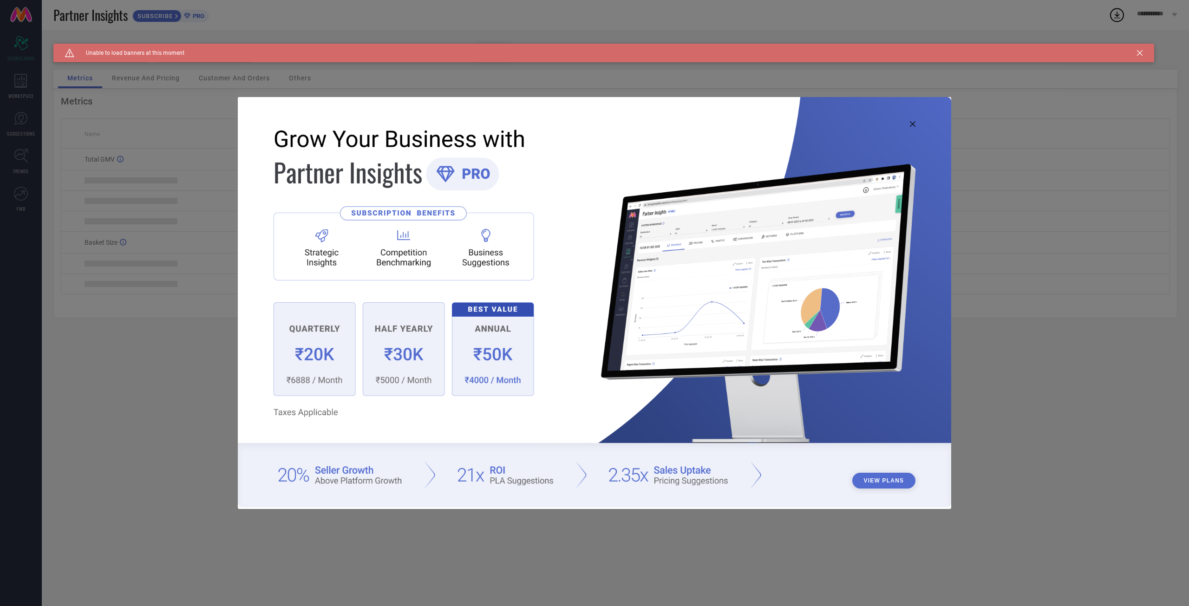
click at [912, 119] on img at bounding box center [595, 302] width 714 height 410
click at [910, 126] on img at bounding box center [595, 302] width 714 height 410
click at [910, 122] on icon at bounding box center [913, 124] width 6 height 6
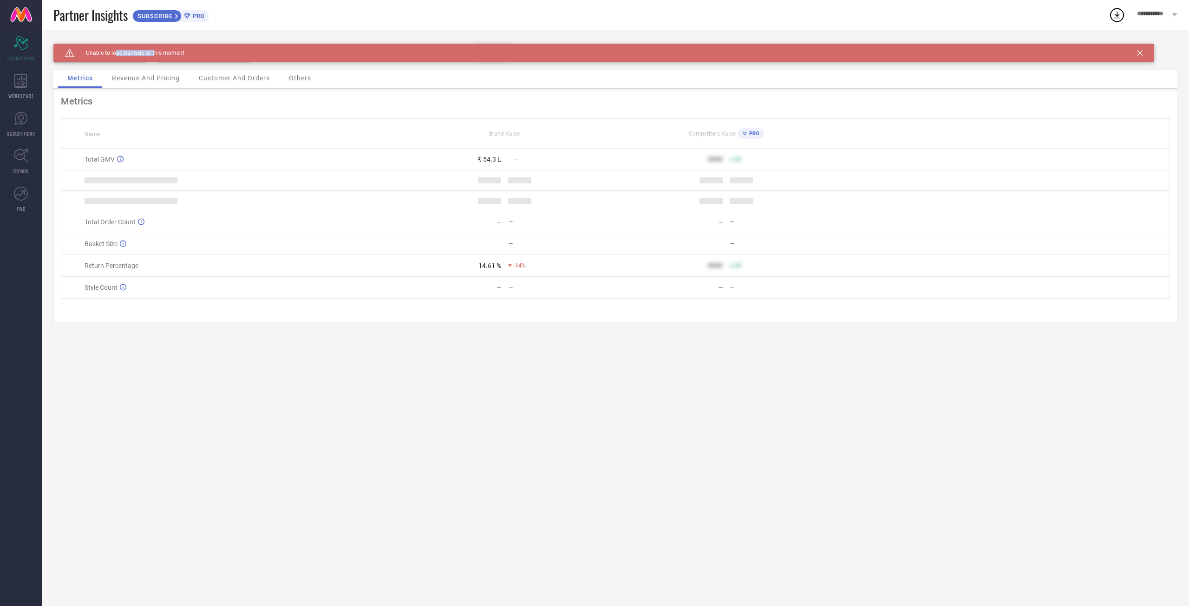
drag, startPoint x: 117, startPoint y: 52, endPoint x: 152, endPoint y: 53, distance: 35.3
type textarea "ad banners at t"
click at [152, 53] on span "Unable to load banners at this moment" at bounding box center [129, 53] width 110 height 7
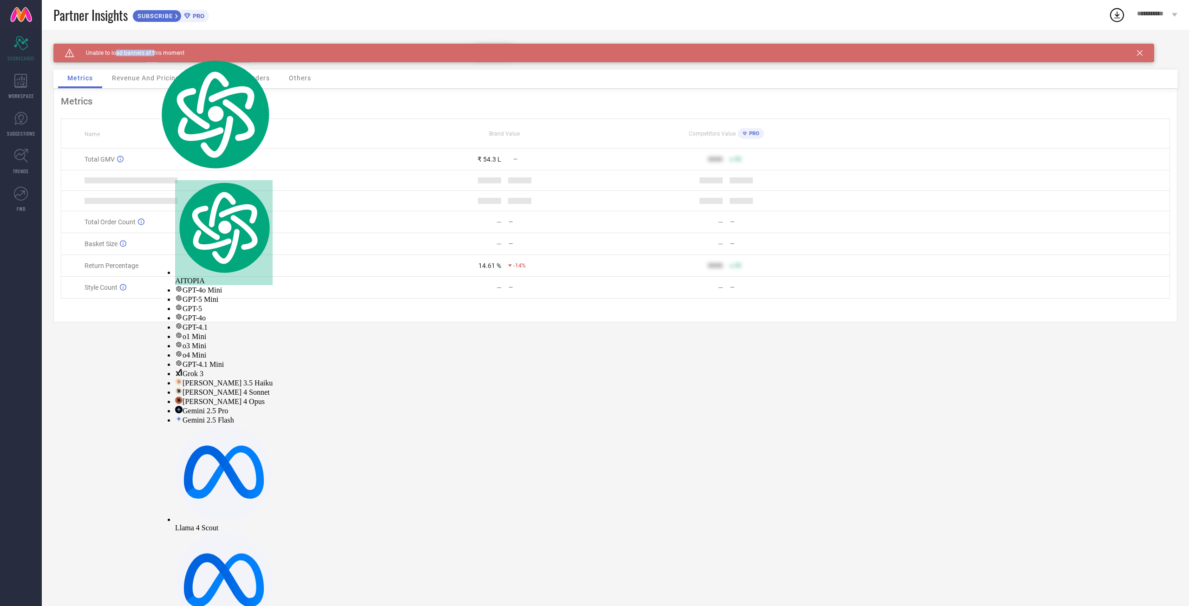
click at [152, 53] on span "Unable to load banners at this moment" at bounding box center [129, 53] width 110 height 7
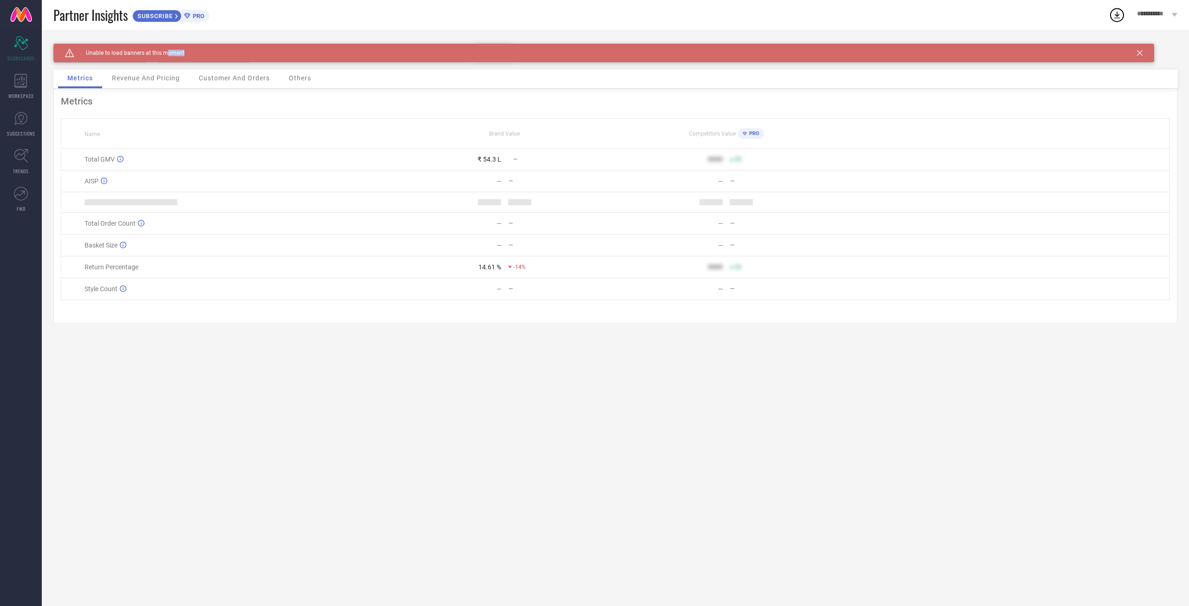
drag, startPoint x: 168, startPoint y: 53, endPoint x: 323, endPoint y: 55, distance: 155.6
click at [295, 55] on div "Caution Created with Sketch. Unable to load banners at this moment" at bounding box center [603, 53] width 1101 height 19
click at [386, 54] on div "Caution Created with Sketch. Unable to load banners at this moment" at bounding box center [603, 53] width 1101 height 19
click at [20, 79] on icon at bounding box center [20, 81] width 13 height 14
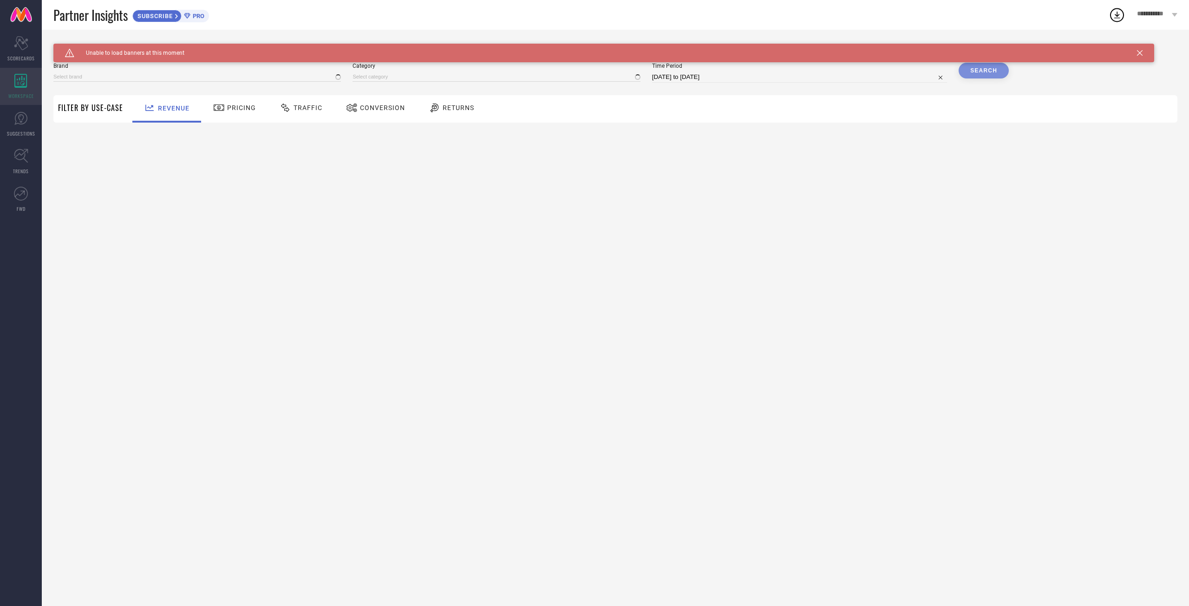
type input "[PERSON_NAME] LABEL"
type input "All"
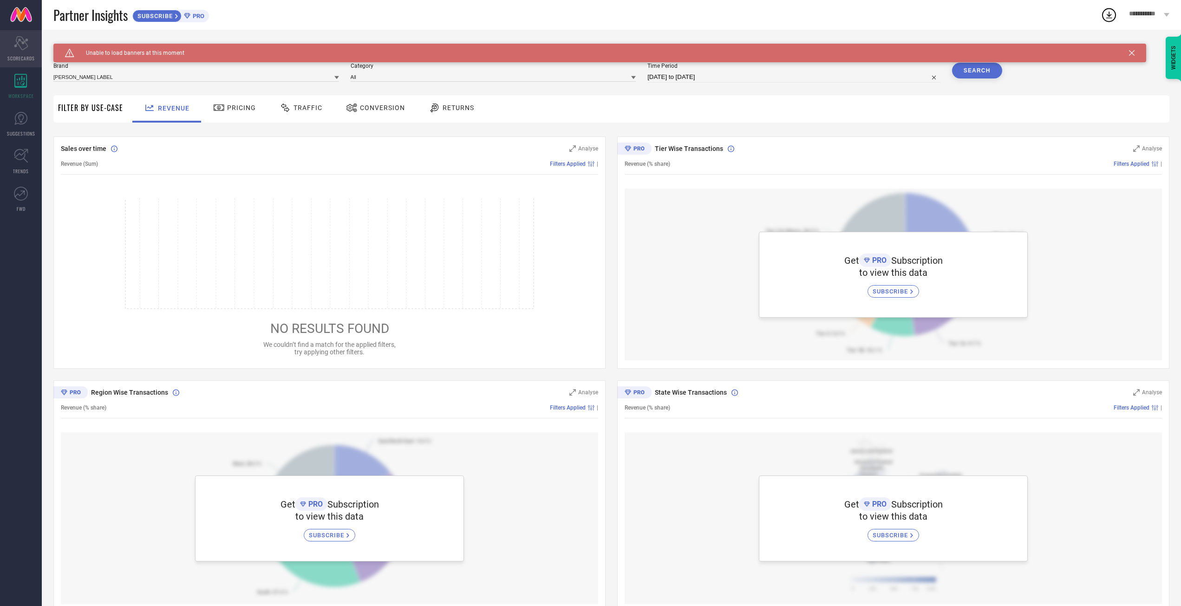
click at [23, 59] on span "SCORECARDS" at bounding box center [20, 58] width 27 height 7
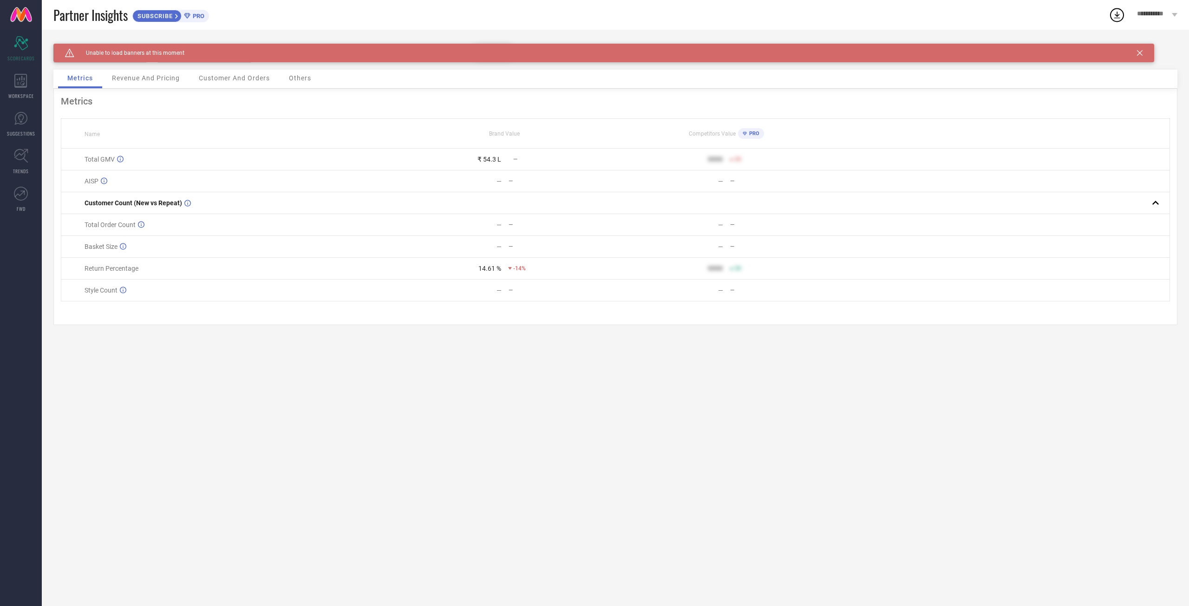
click at [1139, 50] on div "Caution Created with Sketch. Unable to load banners at this moment" at bounding box center [603, 53] width 1101 height 19
click at [1146, 51] on div "Caution Created with Sketch. Unable to load banners at this moment" at bounding box center [603, 53] width 1101 height 19
click at [1146, 54] on div "Caution Created with Sketch. Unable to load banners at this moment" at bounding box center [603, 53] width 1101 height 19
click at [1133, 52] on div "Caution Created with Sketch. Unable to load banners at this moment" at bounding box center [603, 53] width 1101 height 19
click at [1141, 52] on icon at bounding box center [1140, 53] width 6 height 6
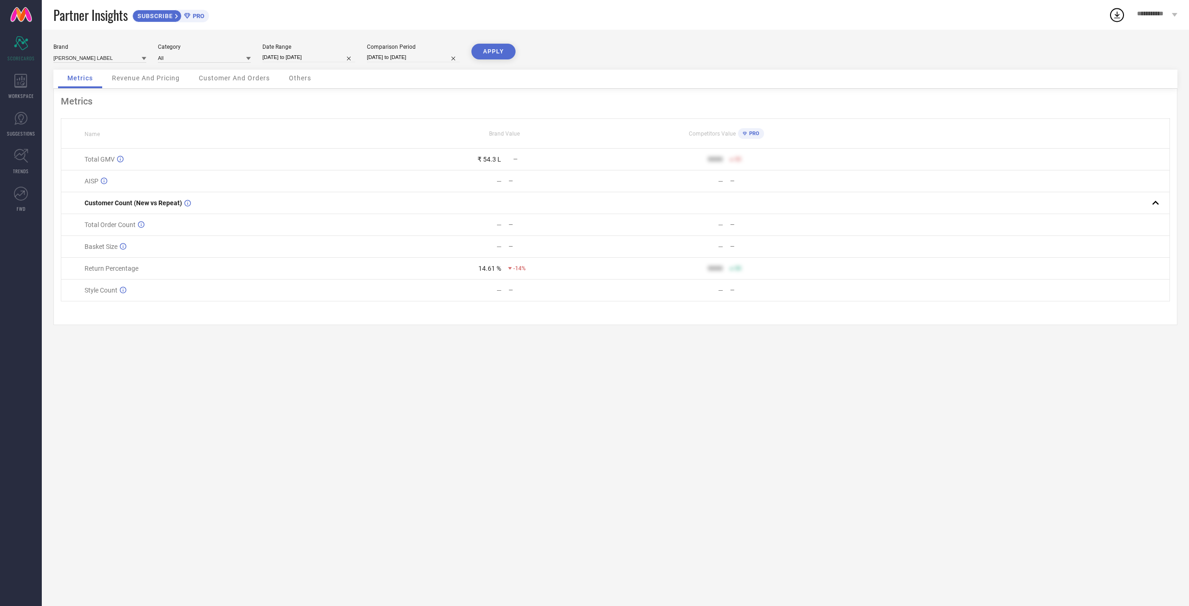
select select "7"
select select "2025"
select select "8"
select select "2025"
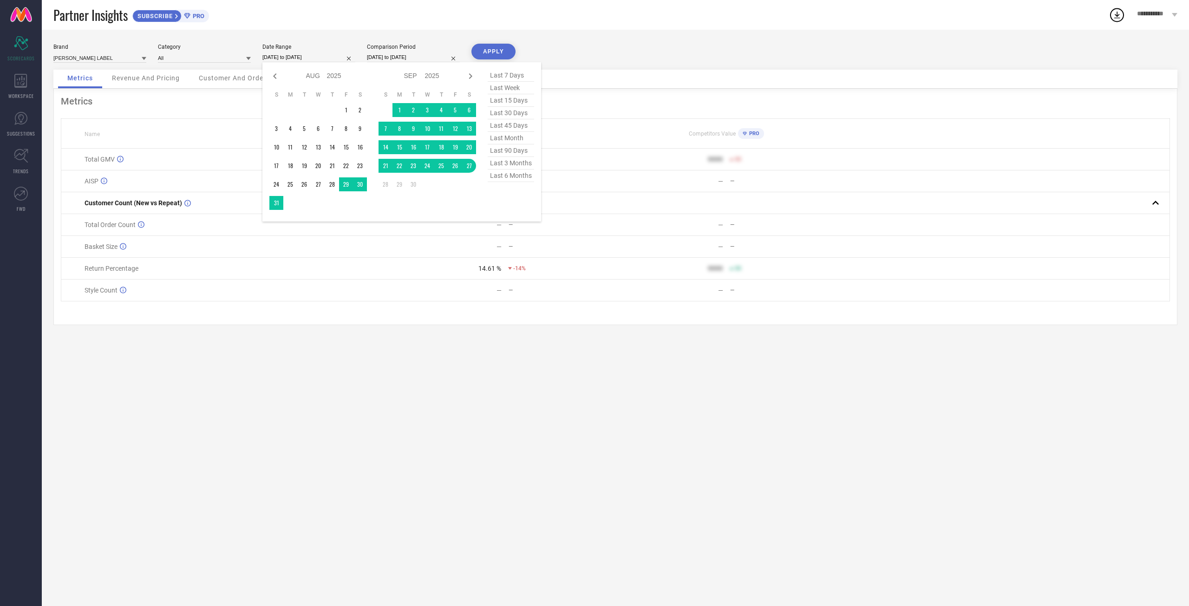
click at [304, 62] on input "[DATE] to [DATE]" at bounding box center [308, 57] width 93 height 10
click at [393, 111] on td "1" at bounding box center [400, 110] width 14 height 14
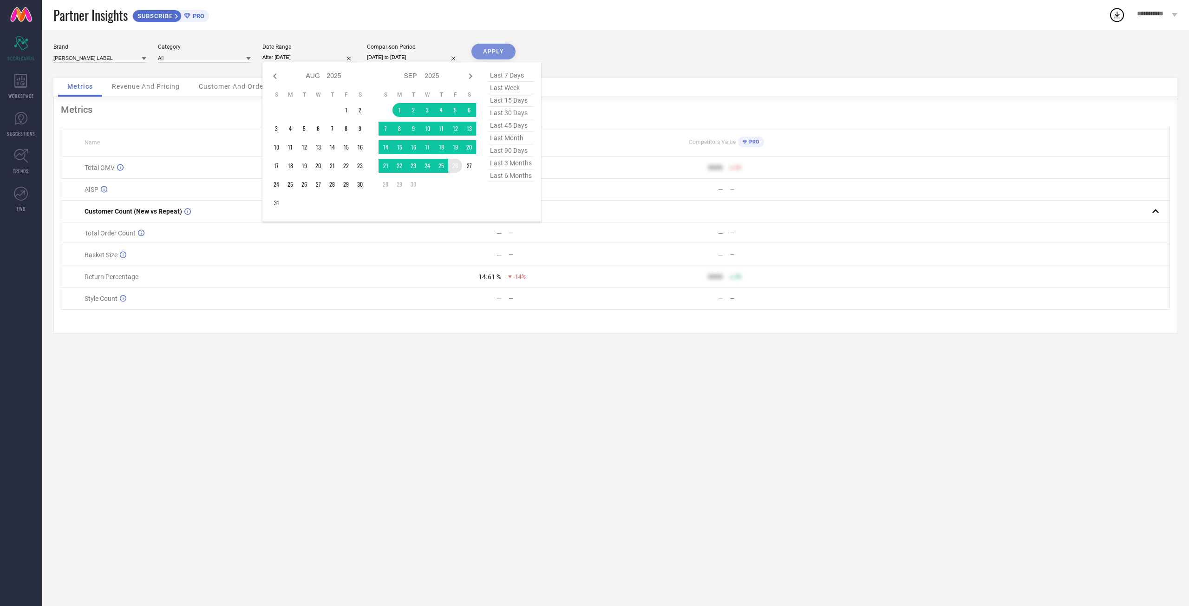
type input "[DATE] to [DATE]"
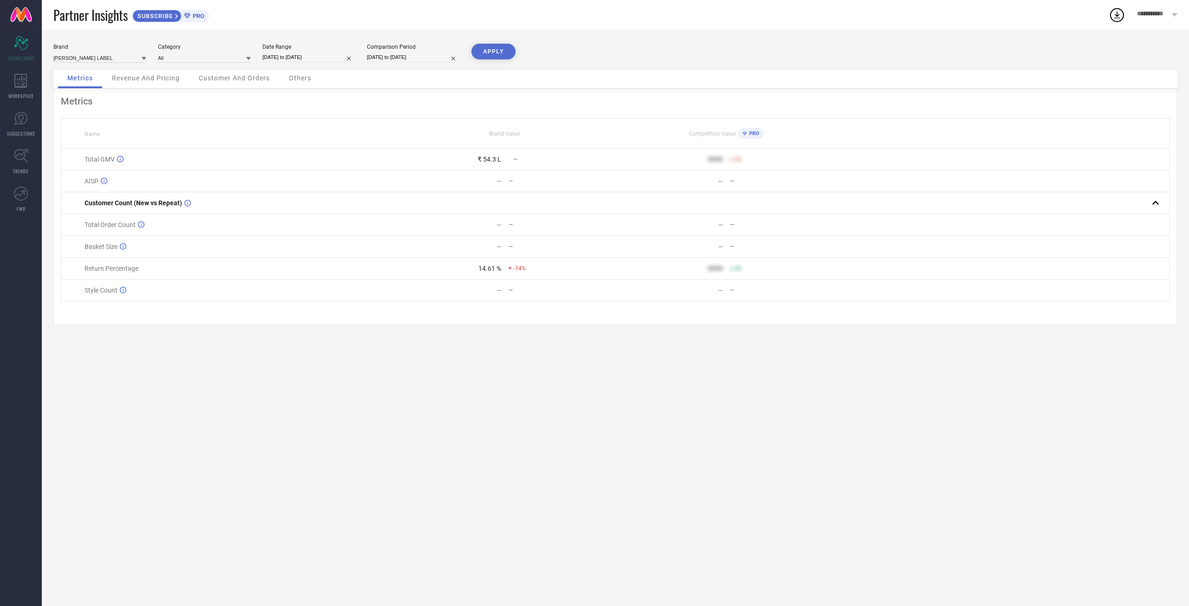
click at [477, 56] on button "APPLY" at bounding box center [494, 52] width 44 height 16
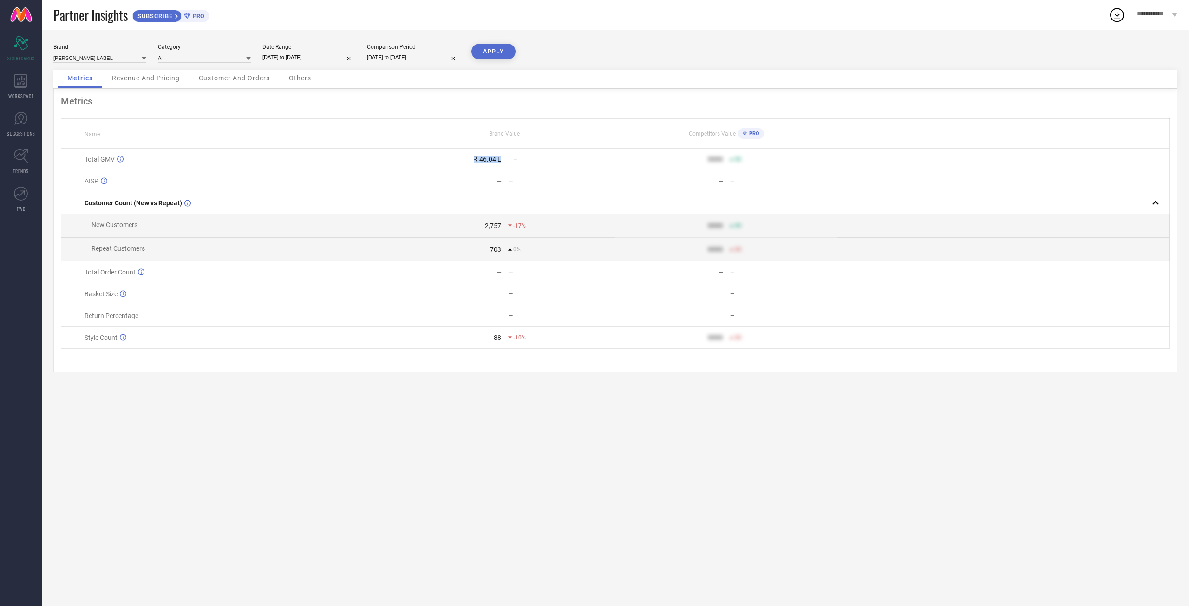
drag, startPoint x: 479, startPoint y: 171, endPoint x: 511, endPoint y: 169, distance: 32.2
click at [511, 163] on div "₹ 46.04 L —" at bounding box center [504, 159] width 221 height 7
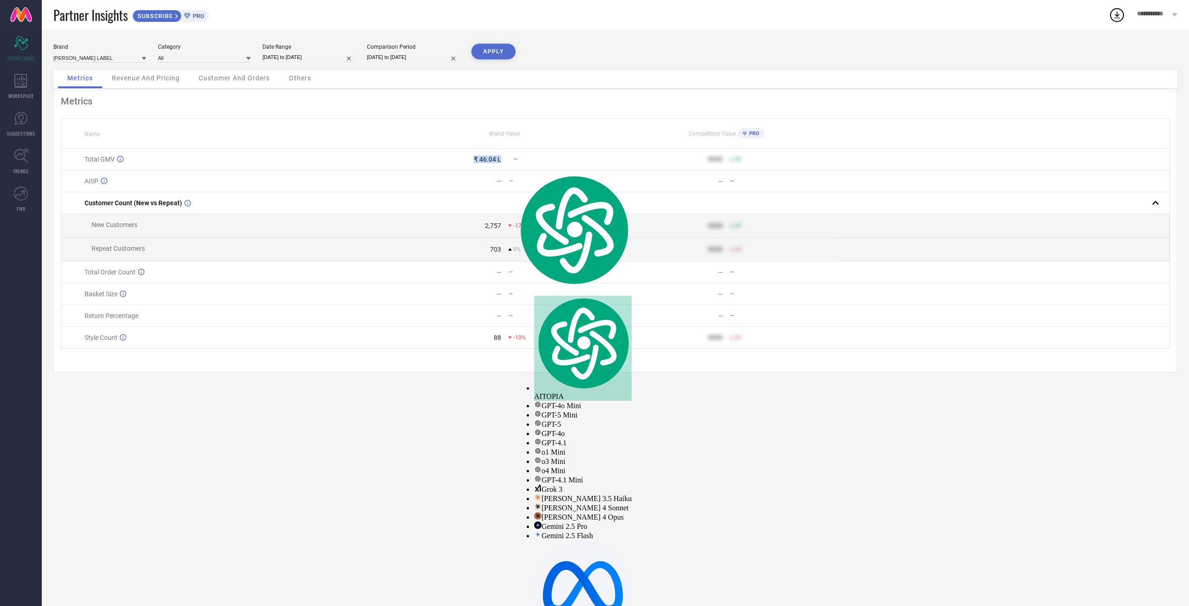
click at [511, 163] on div "—" at bounding box center [512, 159] width 9 height 7
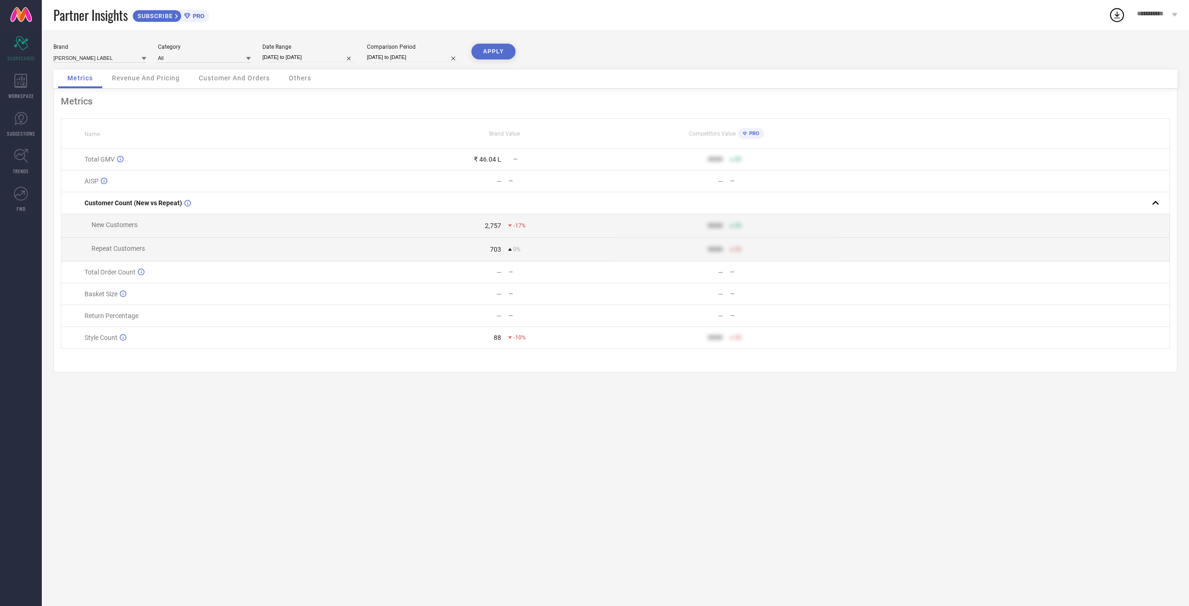
click at [293, 67] on div "Brand [PERSON_NAME] LABEL Category All Date Range [DATE] to [DATE] Comparison P…" at bounding box center [615, 57] width 1124 height 26
click at [300, 54] on input "[DATE] to [DATE]" at bounding box center [308, 57] width 93 height 10
select select "8"
select select "2025"
select select "9"
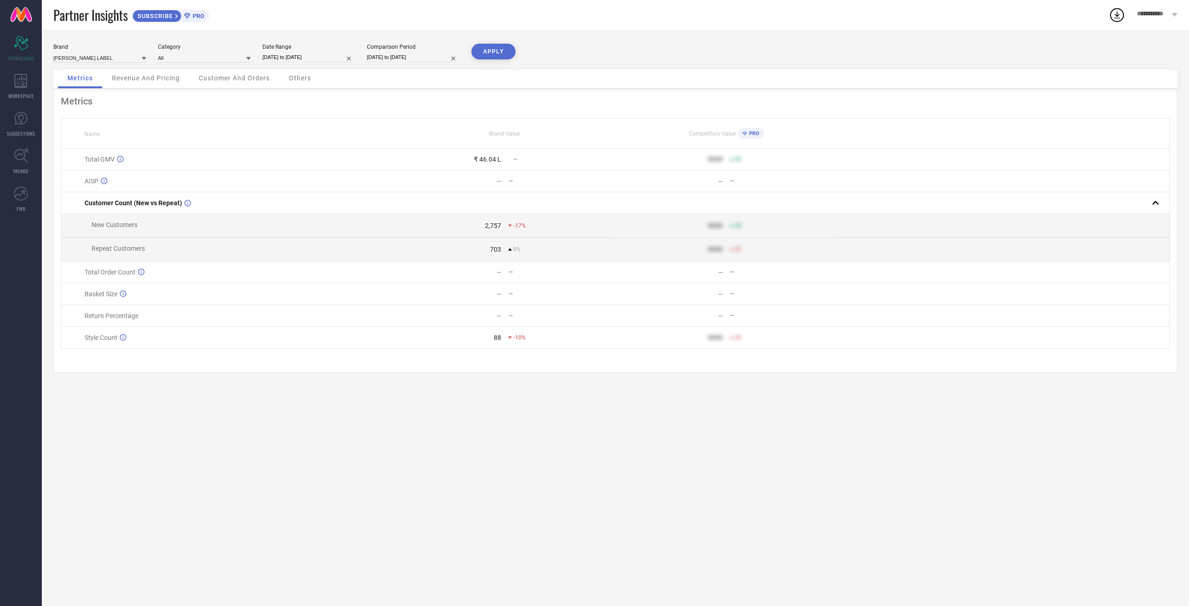
select select "2025"
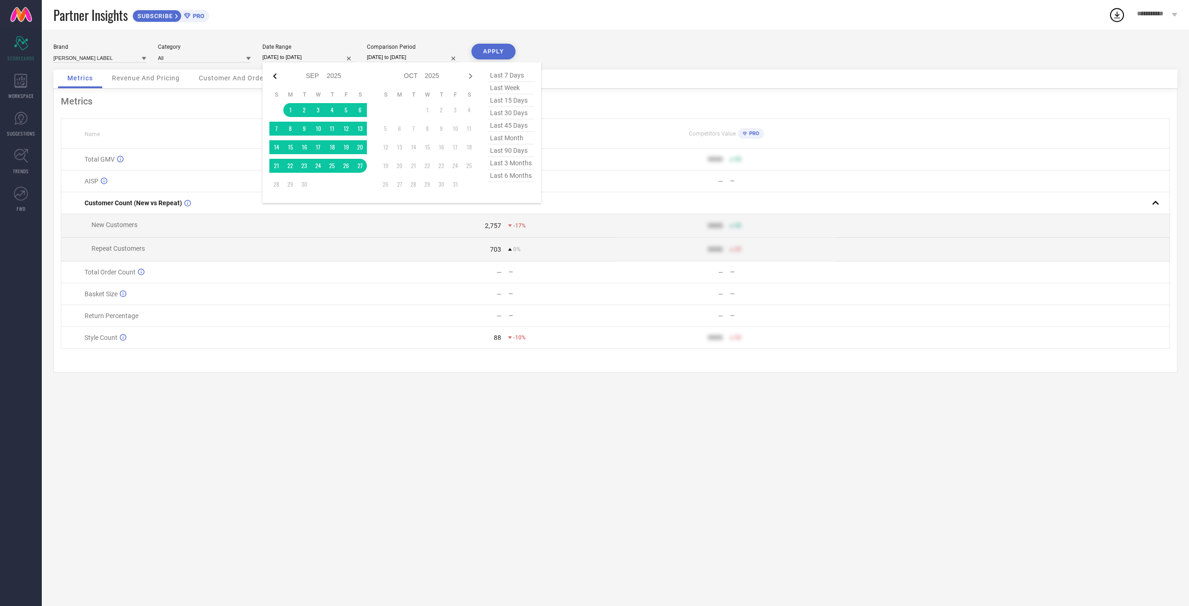
click at [276, 77] on icon at bounding box center [274, 76] width 11 height 11
select select "7"
select select "2025"
select select "8"
select select "2025"
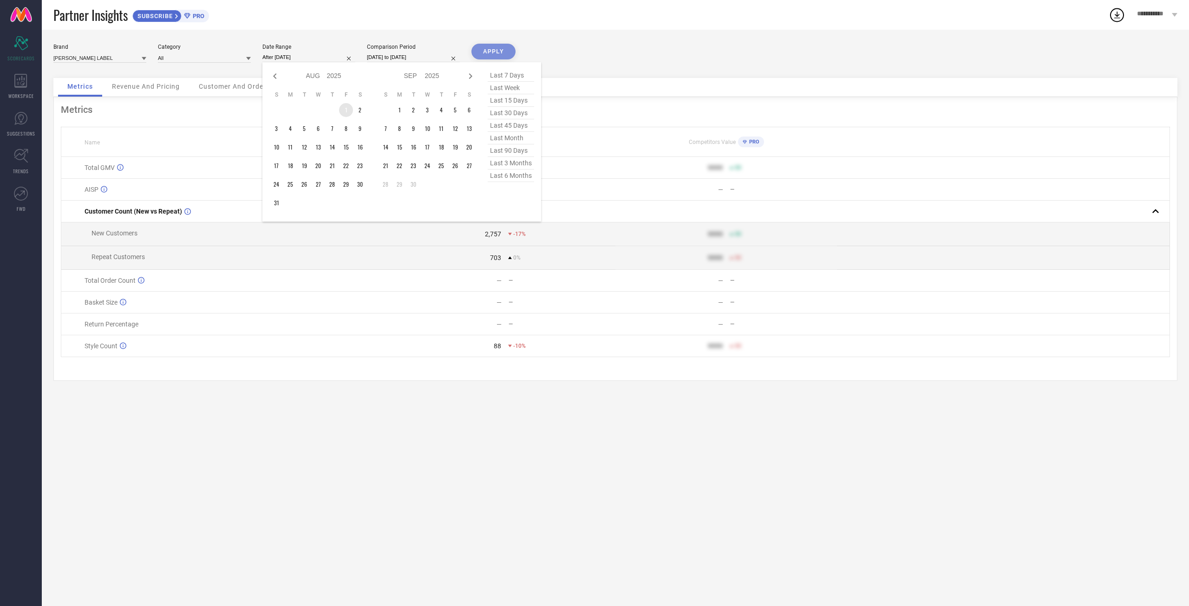
click at [351, 113] on td "1" at bounding box center [346, 110] width 14 height 14
type input "[DATE] to [DATE]"
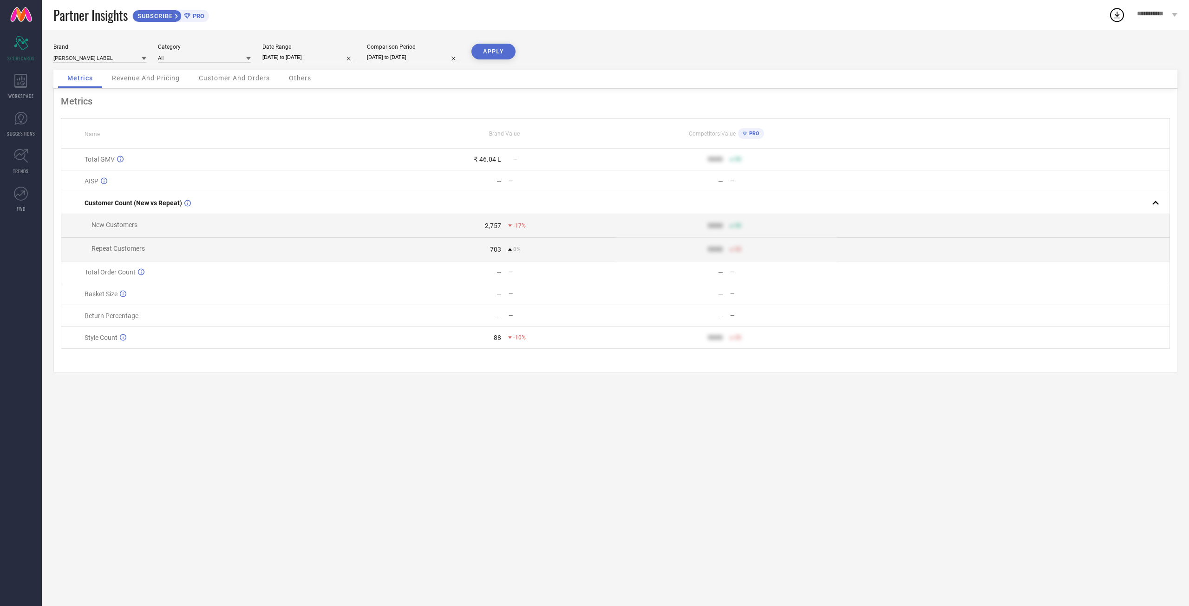
click at [508, 56] on button "APPLY" at bounding box center [494, 52] width 44 height 16
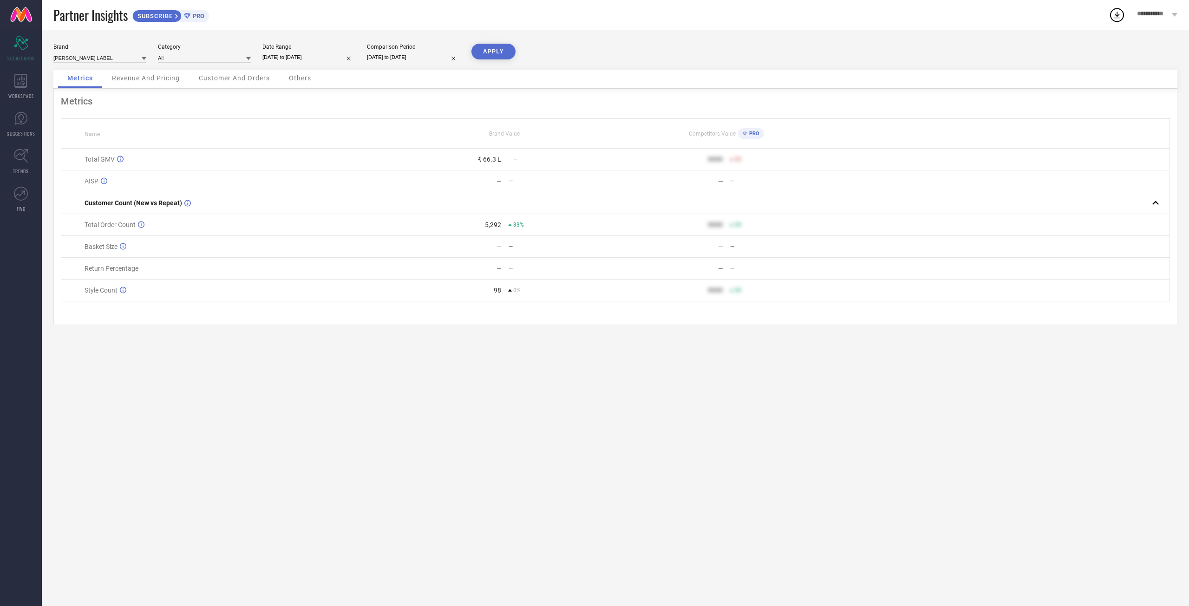
click at [670, 603] on div "Brand [PERSON_NAME] LABEL Category All Date Range [DATE] to [DATE] Comparison P…" at bounding box center [615, 318] width 1147 height 576
click at [18, 75] on icon at bounding box center [20, 81] width 13 height 14
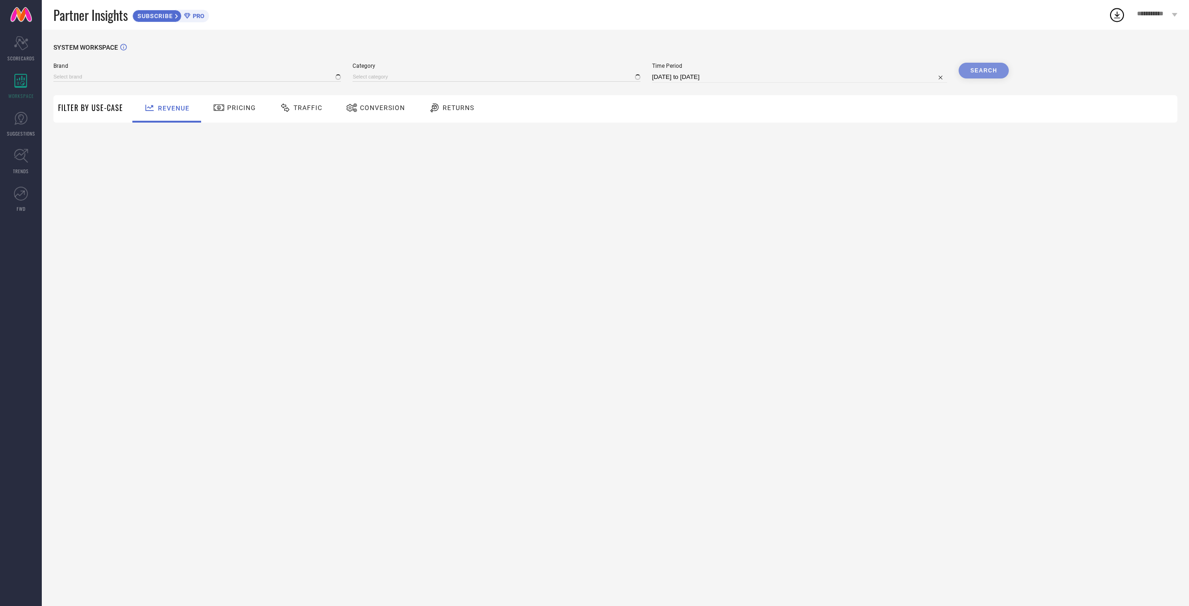
type input "[PERSON_NAME] LABEL"
type input "All"
